Goal: Task Accomplishment & Management: Manage account settings

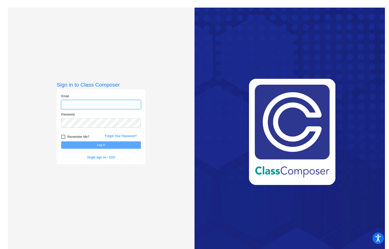
type input "[EMAIL_ADDRESS][DOMAIN_NAME]"
click at [102, 145] on button "Log In" at bounding box center [101, 144] width 80 height 7
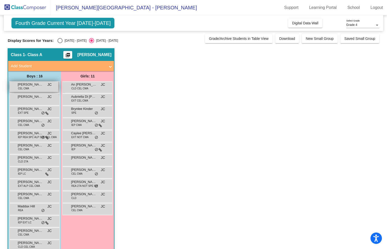
click at [42, 85] on span "[PERSON_NAME]" at bounding box center [30, 84] width 25 height 5
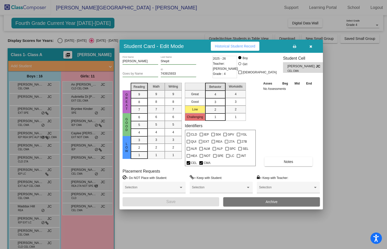
click at [312, 47] on button "button" at bounding box center [310, 46] width 16 height 9
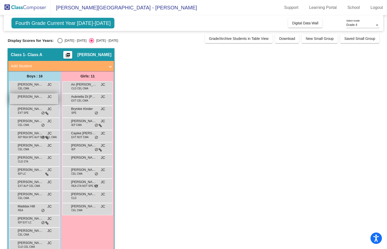
click at [40, 98] on span "[PERSON_NAME]" at bounding box center [30, 96] width 25 height 5
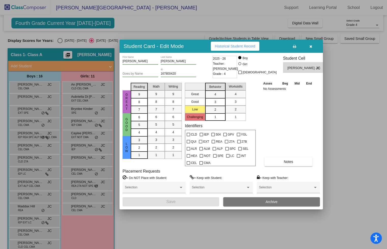
click at [310, 47] on icon "button" at bounding box center [310, 47] width 3 height 4
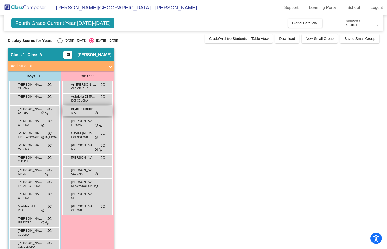
click at [80, 108] on span "Brynlee Kinder" at bounding box center [83, 108] width 25 height 5
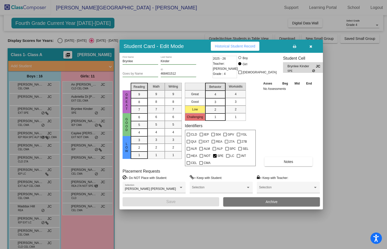
click at [311, 46] on icon "button" at bounding box center [310, 47] width 3 height 4
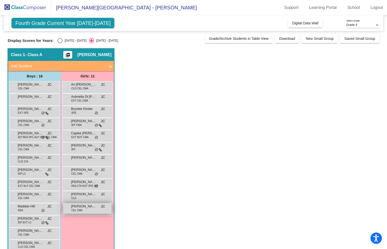
click at [79, 206] on span "[PERSON_NAME]" at bounding box center [83, 206] width 25 height 5
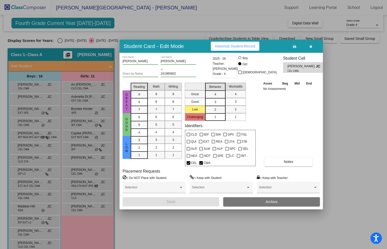
click at [310, 48] on icon "button" at bounding box center [310, 47] width 3 height 4
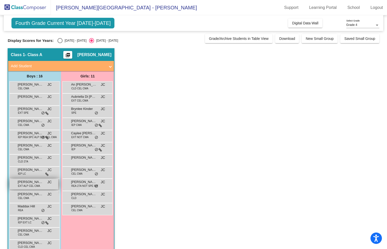
click at [27, 183] on span "[PERSON_NAME]" at bounding box center [30, 182] width 25 height 5
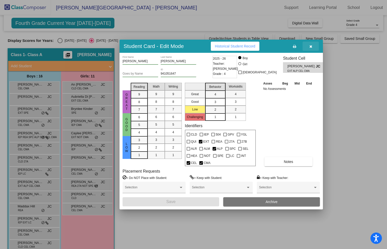
click at [313, 46] on button "button" at bounding box center [310, 46] width 16 height 9
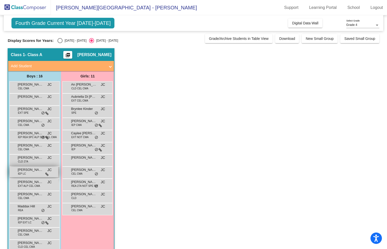
click at [15, 173] on div "[PERSON_NAME] IEP LC JC lock do_not_disturb_alt" at bounding box center [34, 172] width 49 height 10
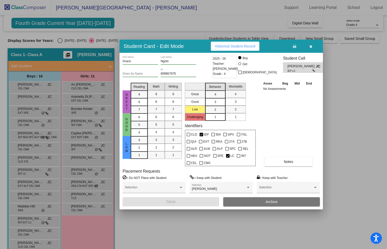
click at [313, 45] on button "button" at bounding box center [310, 46] width 16 height 9
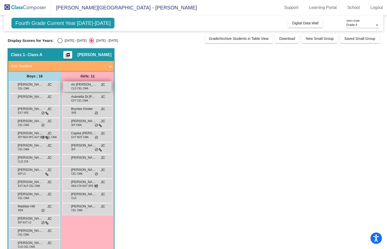
click at [82, 83] on span "An [PERSON_NAME]" at bounding box center [83, 84] width 25 height 5
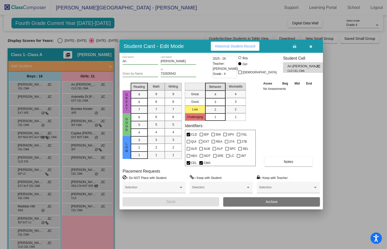
click at [310, 45] on icon "button" at bounding box center [310, 47] width 3 height 4
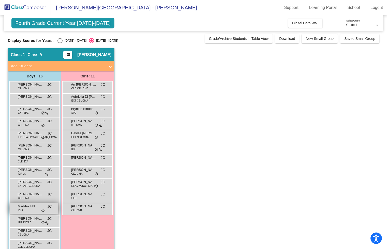
scroll to position [35, 0]
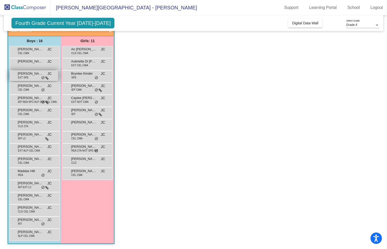
click at [22, 75] on span "[PERSON_NAME]" at bounding box center [30, 73] width 25 height 5
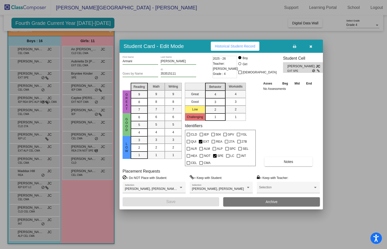
click at [309, 50] on button "button" at bounding box center [310, 46] width 16 height 9
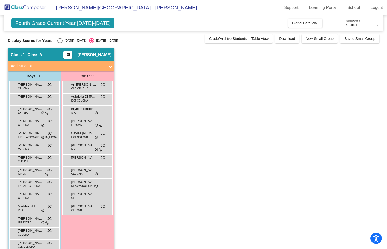
scroll to position [0, 0]
click at [33, 85] on span "[PERSON_NAME]" at bounding box center [30, 84] width 25 height 5
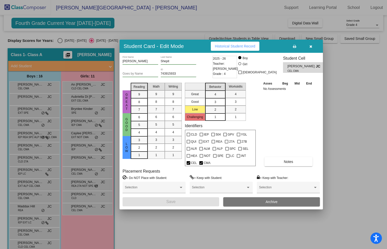
click at [311, 47] on icon "button" at bounding box center [310, 47] width 3 height 4
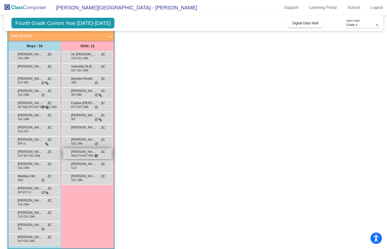
scroll to position [35, 0]
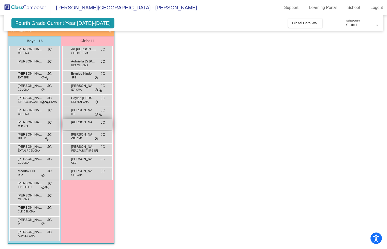
click at [76, 123] on span "[PERSON_NAME]" at bounding box center [83, 122] width 25 height 5
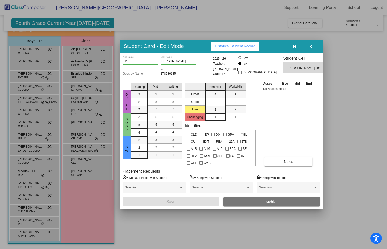
click at [311, 46] on icon "button" at bounding box center [310, 47] width 3 height 4
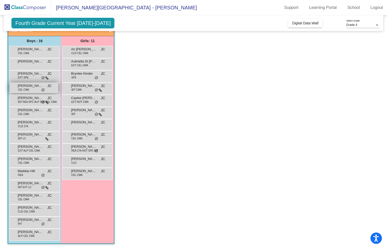
click at [24, 85] on span "[PERSON_NAME] [PERSON_NAME]" at bounding box center [30, 85] width 25 height 5
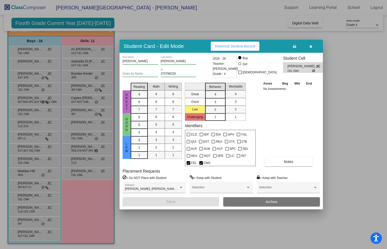
click at [311, 47] on icon "button" at bounding box center [310, 47] width 3 height 4
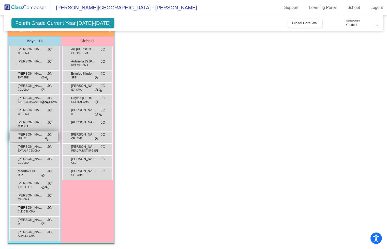
click at [29, 139] on div "[PERSON_NAME] IEP LC JC lock do_not_disturb_alt" at bounding box center [34, 137] width 49 height 10
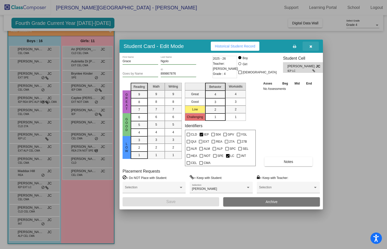
click at [311, 47] on icon "button" at bounding box center [310, 47] width 3 height 4
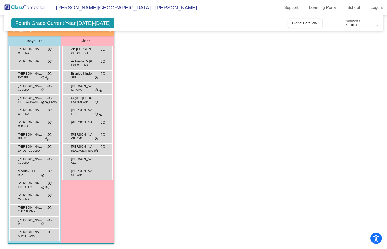
scroll to position [0, 0]
